Goal: Transaction & Acquisition: Purchase product/service

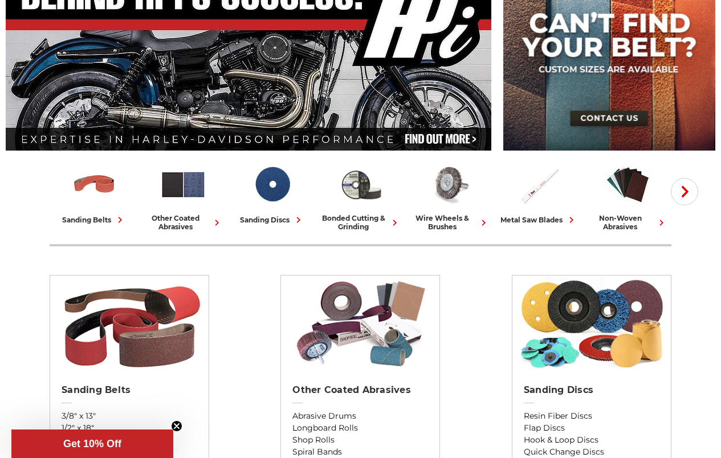
scroll to position [171, 0]
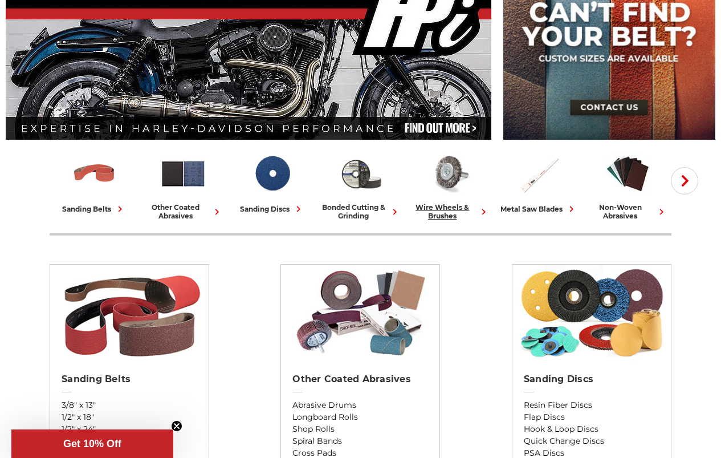
click at [452, 210] on div "wire wheels & brushes" at bounding box center [450, 211] width 80 height 17
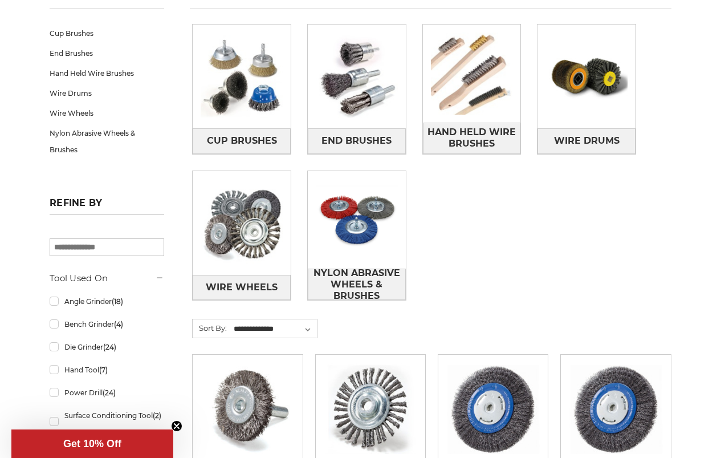
scroll to position [171, 0]
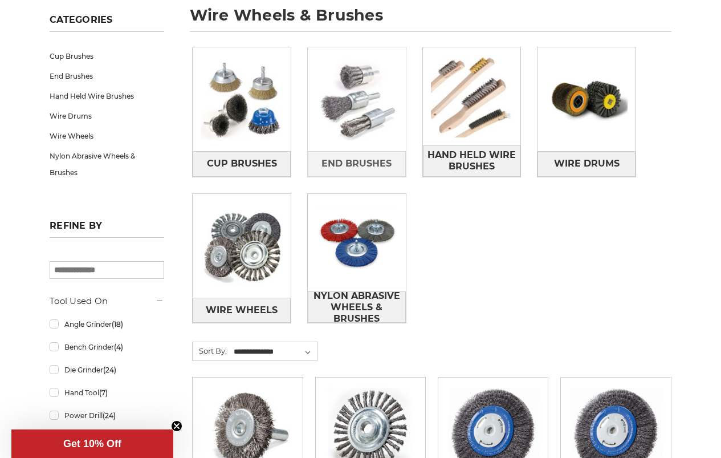
click at [356, 142] on img at bounding box center [357, 99] width 98 height 98
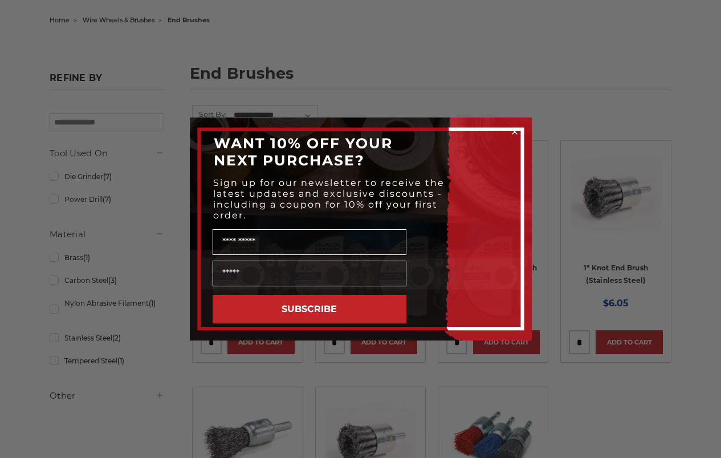
scroll to position [114, 0]
click at [517, 131] on circle "Close dialog" at bounding box center [514, 132] width 11 height 11
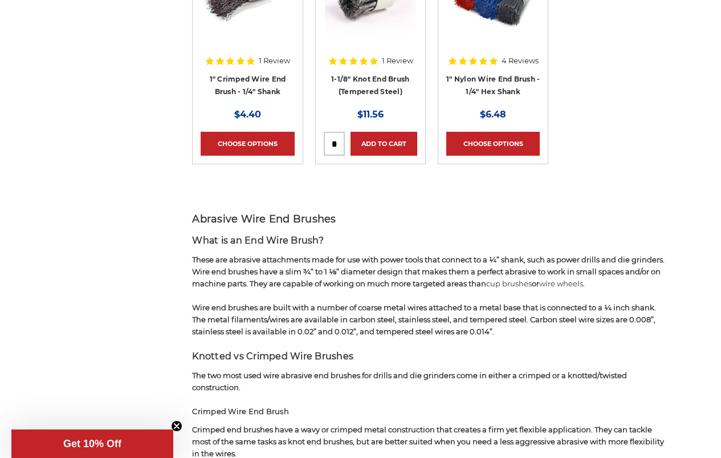
scroll to position [627, 0]
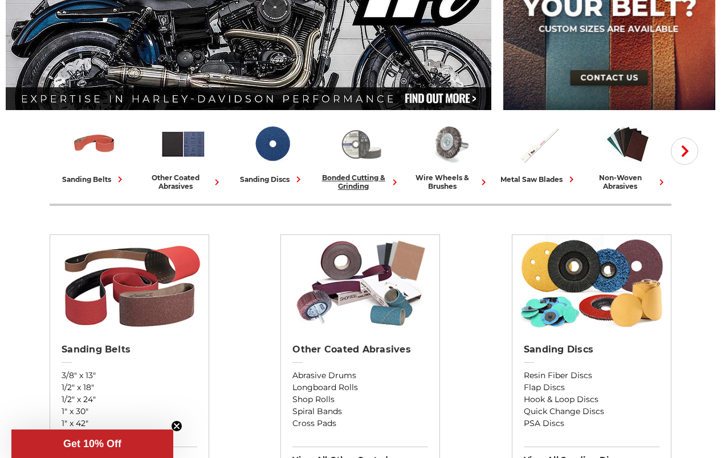
scroll to position [228, 0]
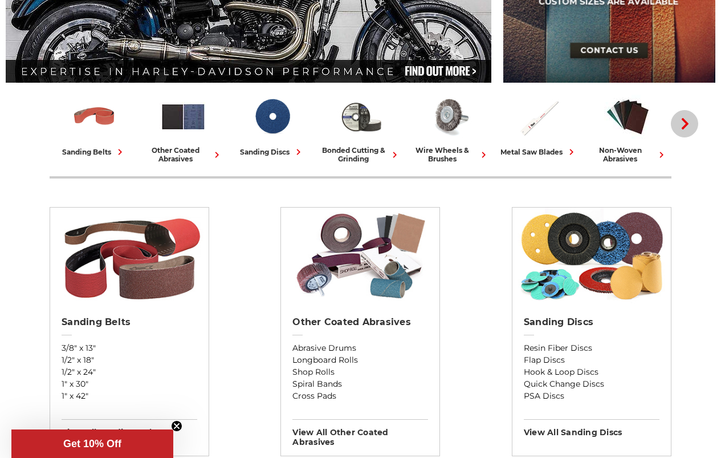
click at [688, 127] on icon "button" at bounding box center [685, 123] width 11 height 11
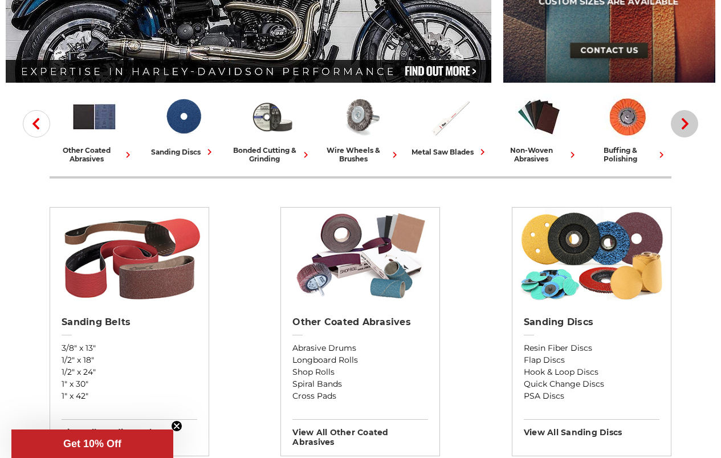
click at [688, 128] on icon "button" at bounding box center [685, 123] width 11 height 11
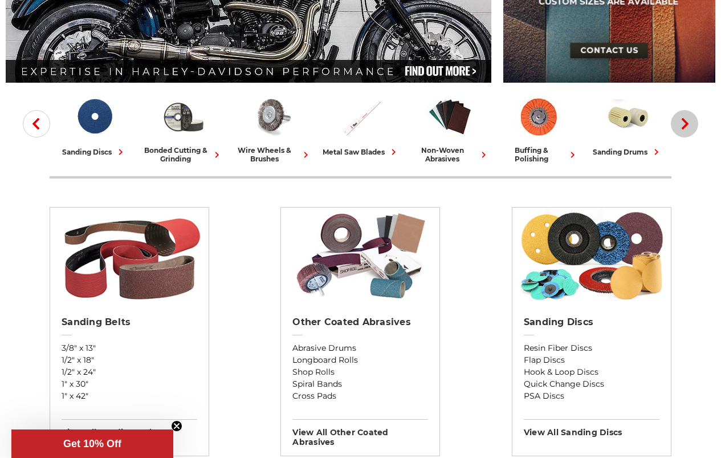
click at [688, 128] on icon "button" at bounding box center [685, 123] width 11 height 11
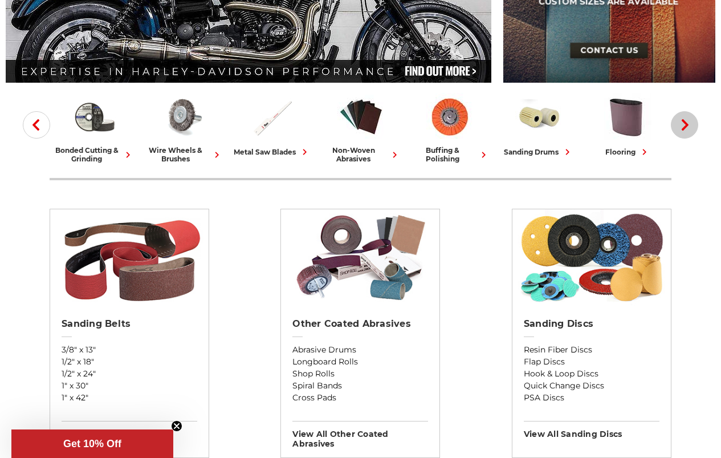
click at [688, 128] on icon "button" at bounding box center [685, 124] width 11 height 11
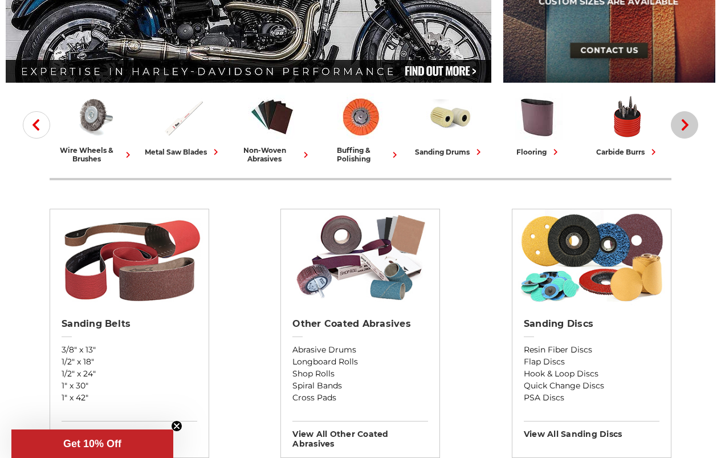
click at [688, 128] on icon "button" at bounding box center [685, 124] width 11 height 11
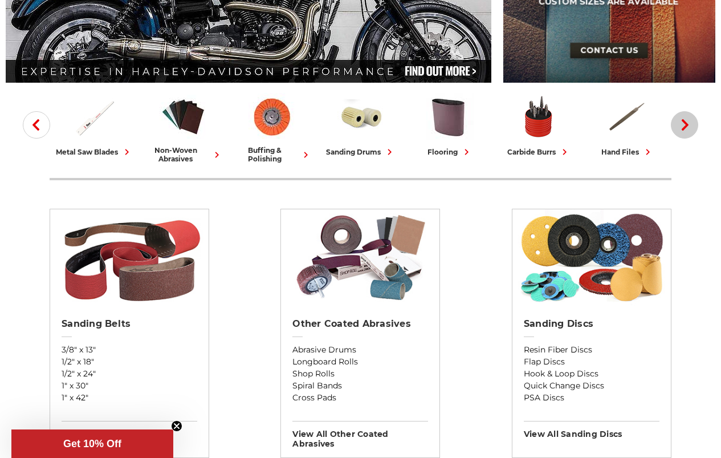
click at [688, 128] on icon "button" at bounding box center [685, 124] width 11 height 11
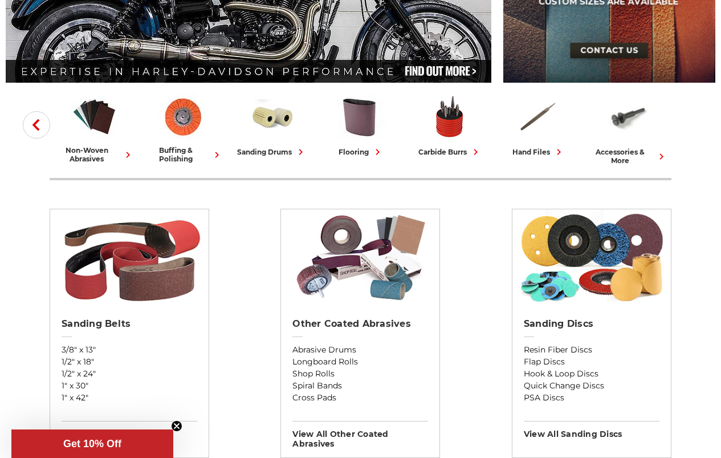
click at [34, 128] on icon "button" at bounding box center [35, 124] width 11 height 11
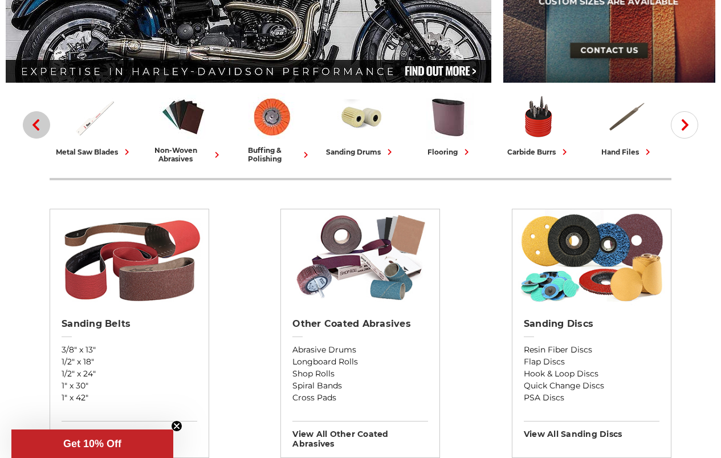
click at [34, 128] on icon "button" at bounding box center [35, 124] width 11 height 11
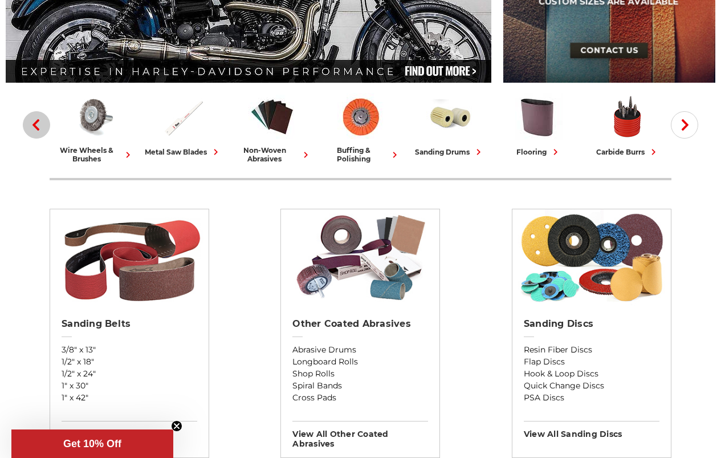
click at [34, 128] on icon "button" at bounding box center [35, 124] width 11 height 11
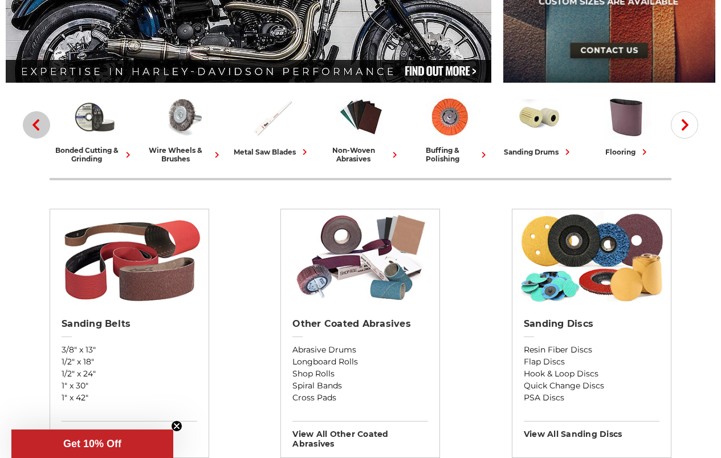
click at [34, 128] on icon "button" at bounding box center [35, 124] width 11 height 11
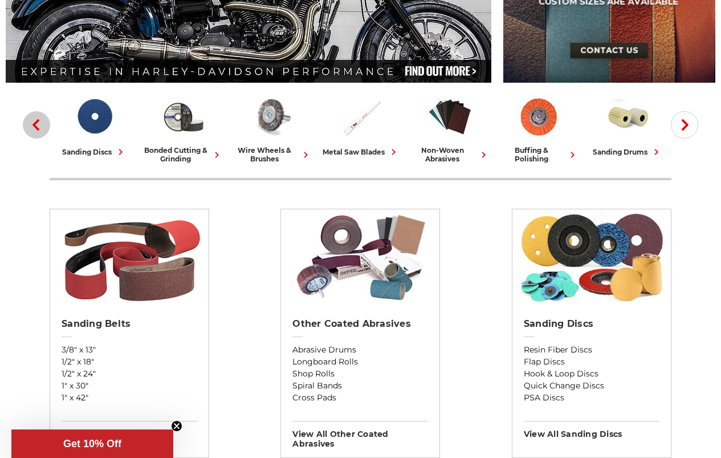
click at [34, 128] on icon "button" at bounding box center [35, 124] width 11 height 11
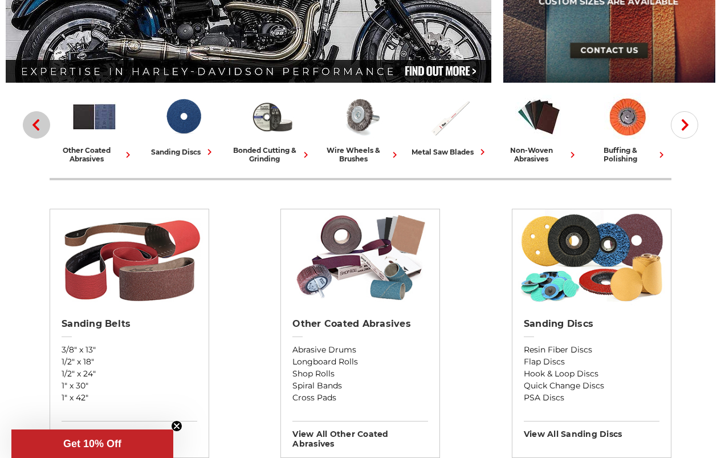
click at [34, 128] on icon "button" at bounding box center [35, 124] width 11 height 11
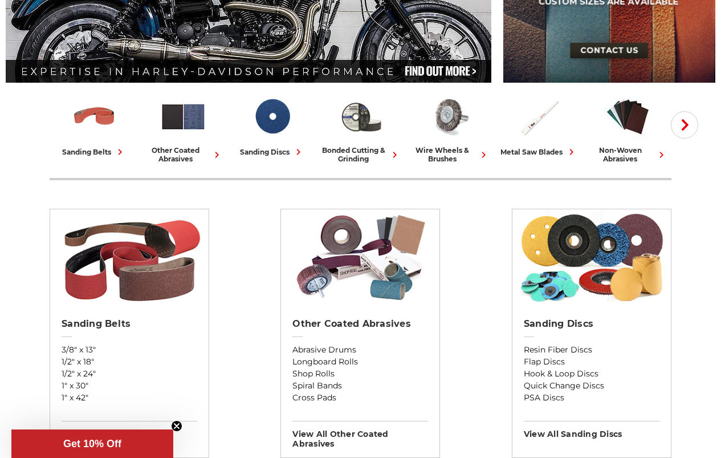
click at [273, 122] on img at bounding box center [272, 116] width 47 height 47
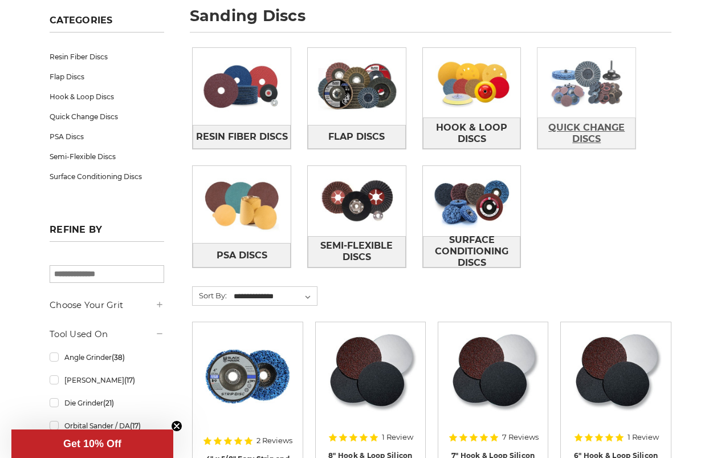
scroll to position [171, 0]
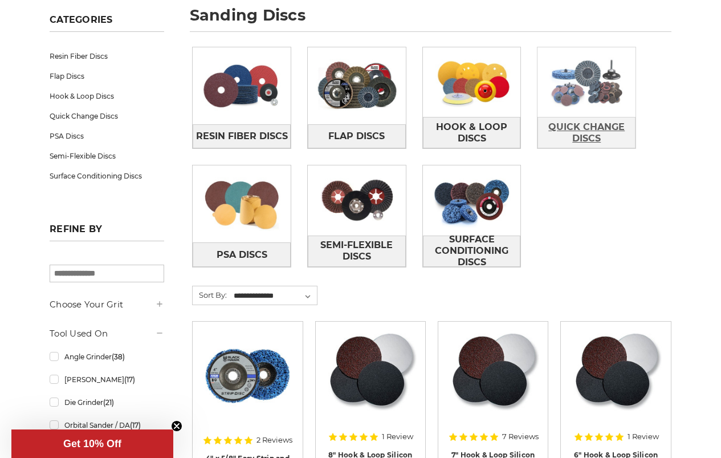
click at [588, 128] on span "Quick Change Discs" at bounding box center [586, 132] width 97 height 31
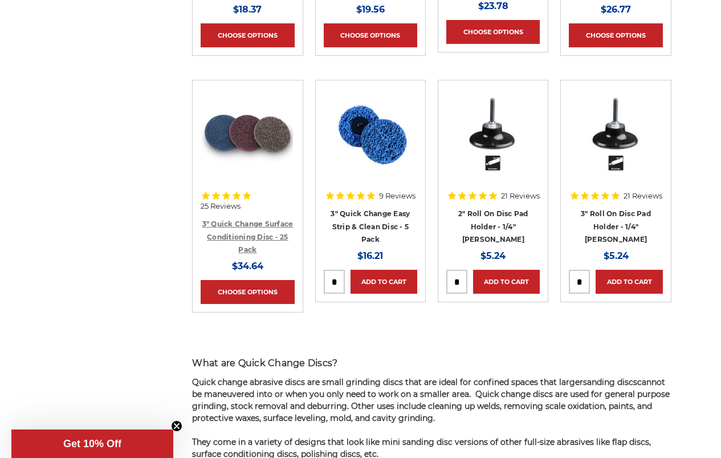
scroll to position [1482, 0]
